Goal: Communication & Community: Answer question/provide support

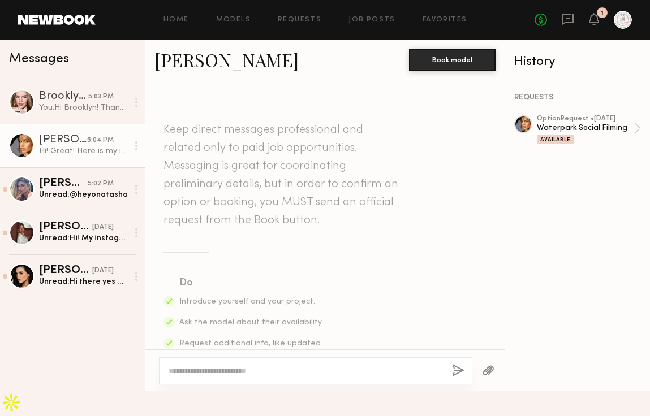
scroll to position [382, 0]
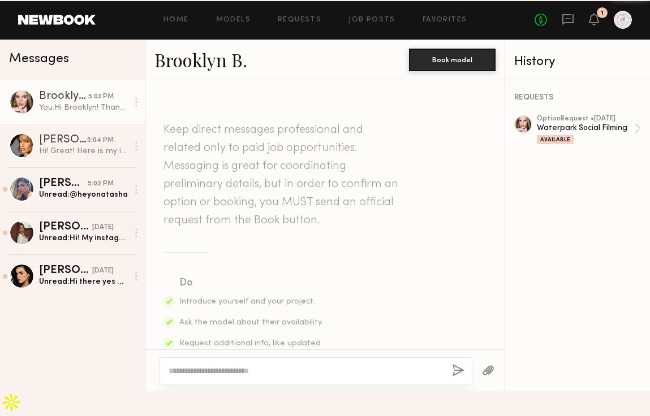
scroll to position [369, 0]
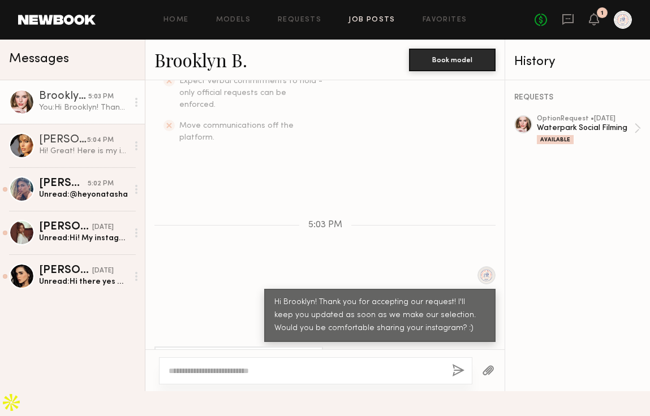
click at [377, 22] on link "Job Posts" at bounding box center [371, 19] width 47 height 7
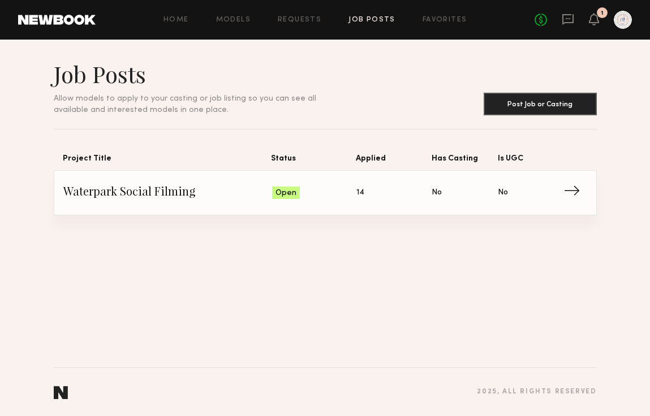
click at [600, 23] on div "No fees up to $5,000 1" at bounding box center [582, 20] width 97 height 18
click at [593, 21] on icon at bounding box center [593, 19] width 9 height 8
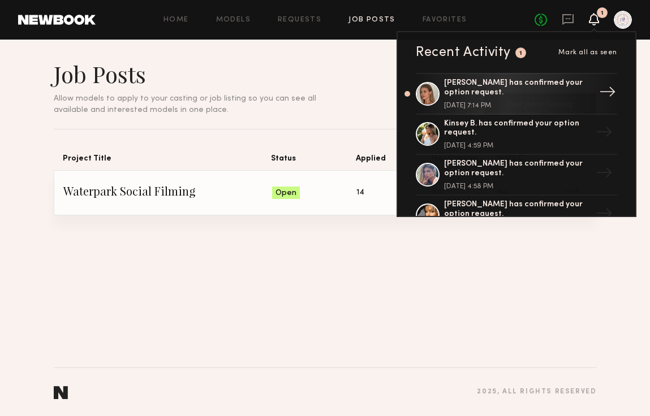
click at [538, 101] on div "[PERSON_NAME] has confirmed your option request. [DATE] 7:14 PM" at bounding box center [517, 94] width 147 height 31
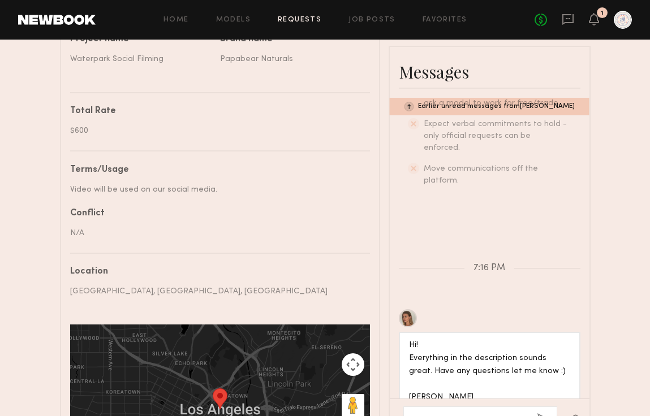
scroll to position [556, 0]
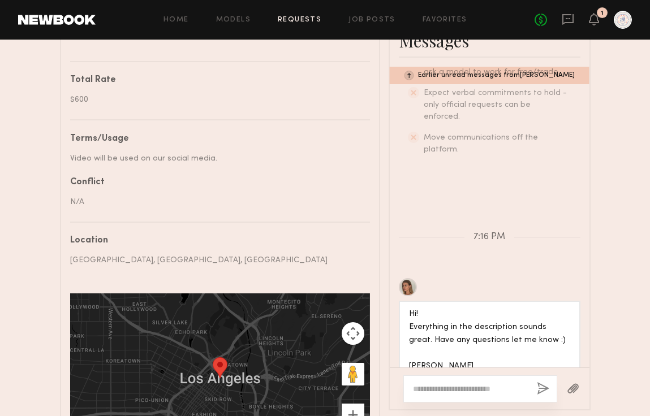
click at [432, 387] on textarea at bounding box center [470, 388] width 115 height 11
type textarea "**********"
click at [406, 278] on div at bounding box center [408, 287] width 18 height 18
